Goal: Check status: Check status

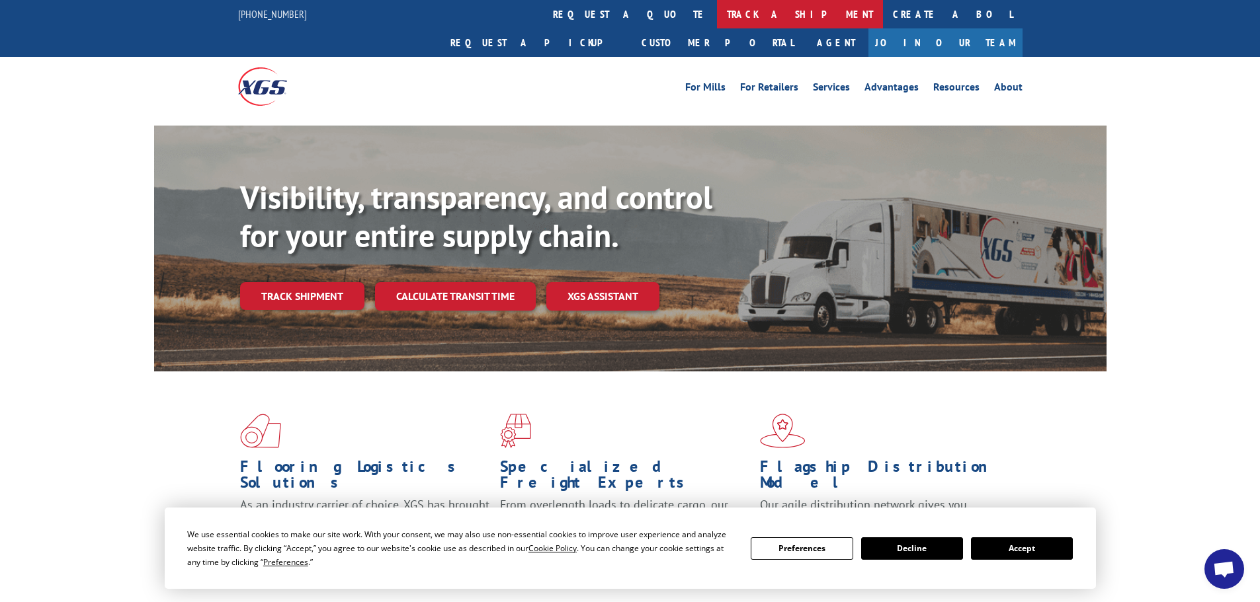
click at [717, 23] on link "track a shipment" at bounding box center [800, 14] width 166 height 28
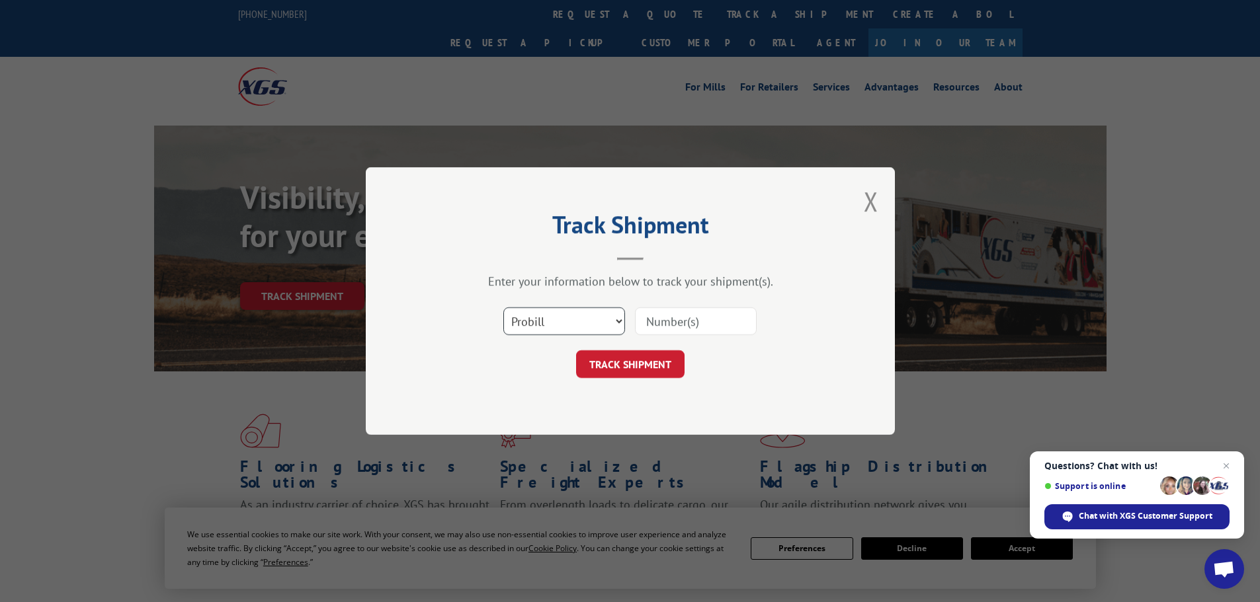
click at [568, 328] on select "Select category... Probill BOL PO" at bounding box center [564, 321] width 122 height 28
select select "po"
click at [503, 307] on select "Select category... Probill BOL PO" at bounding box center [564, 321] width 122 height 28
click at [688, 330] on input at bounding box center [696, 321] width 122 height 28
paste input "69548730"
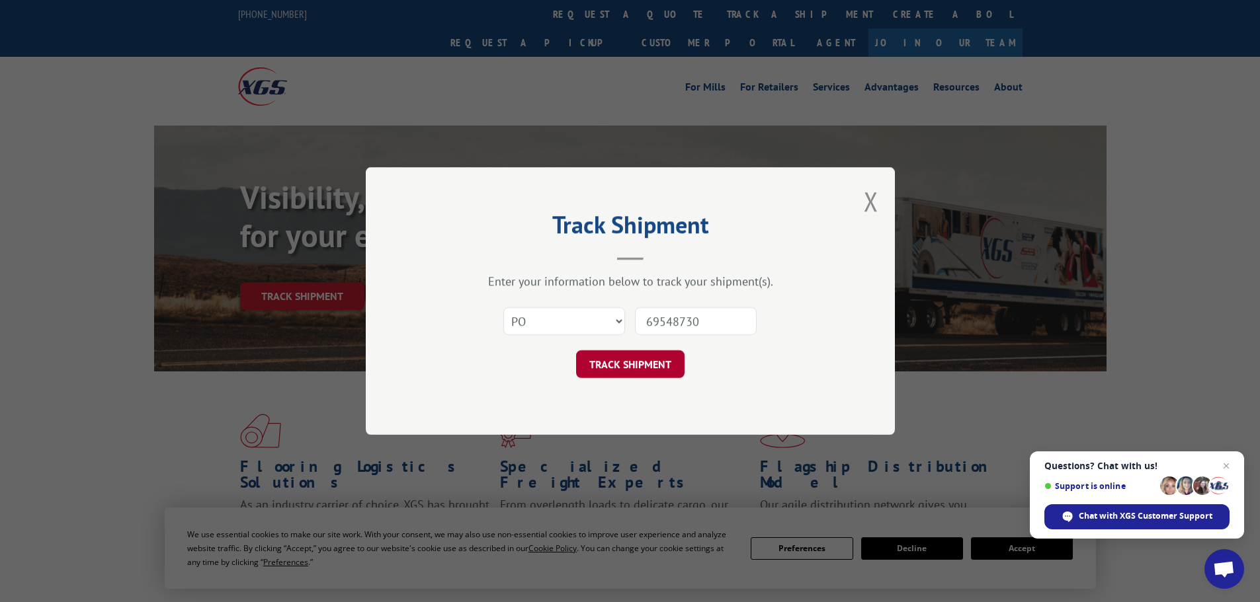
type input "69548730"
click at [657, 361] on button "TRACK SHIPMENT" at bounding box center [630, 364] width 108 height 28
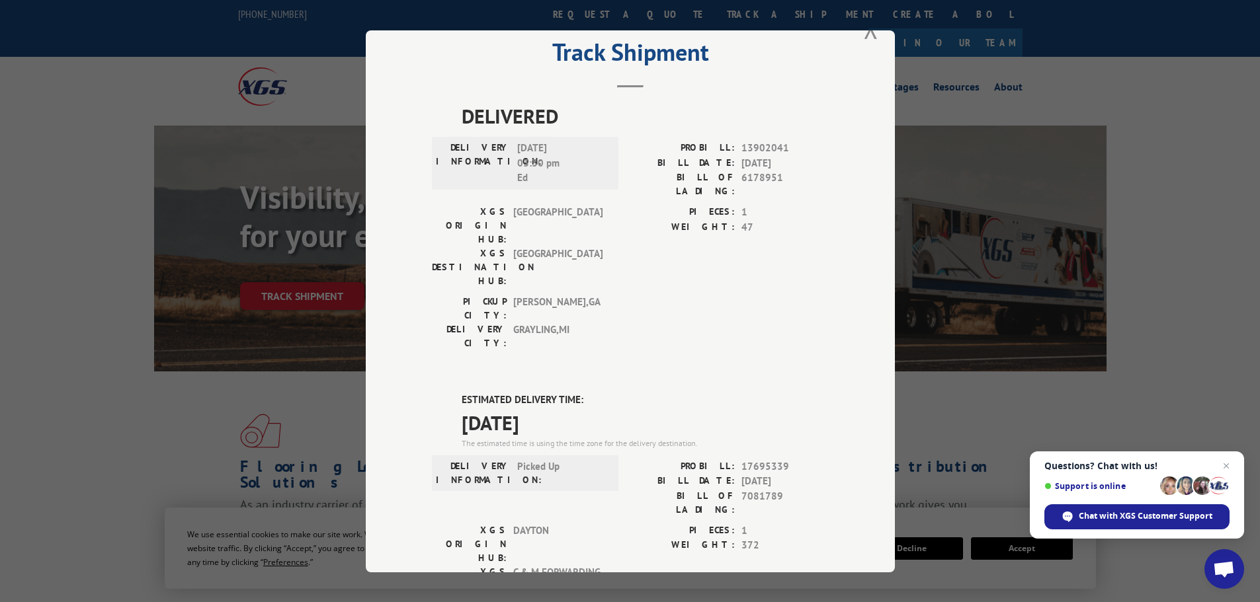
scroll to position [66, 0]
